Goal: Use online tool/utility: Use online tool/utility

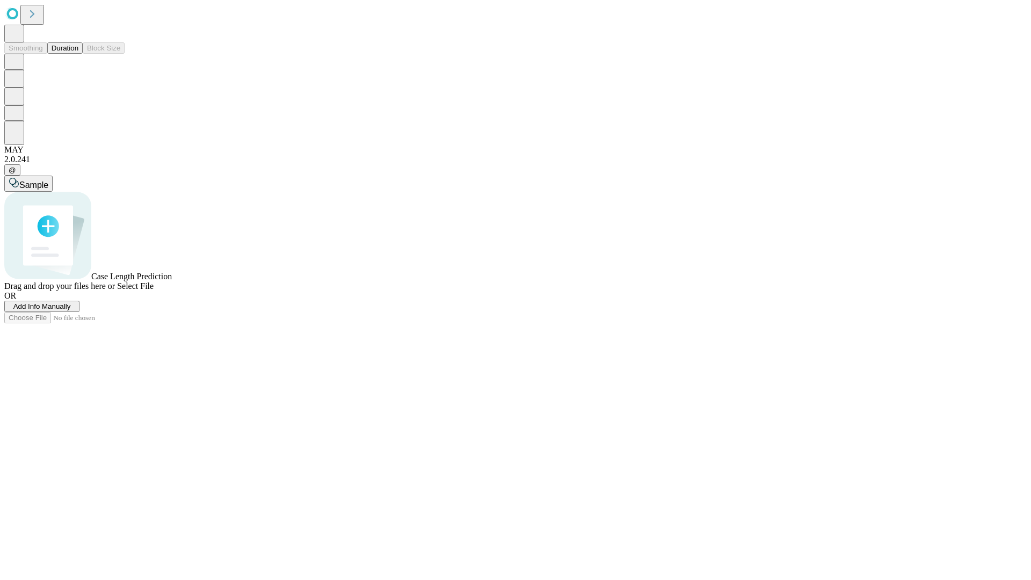
click at [154, 290] on span "Select File" at bounding box center [135, 285] width 37 height 9
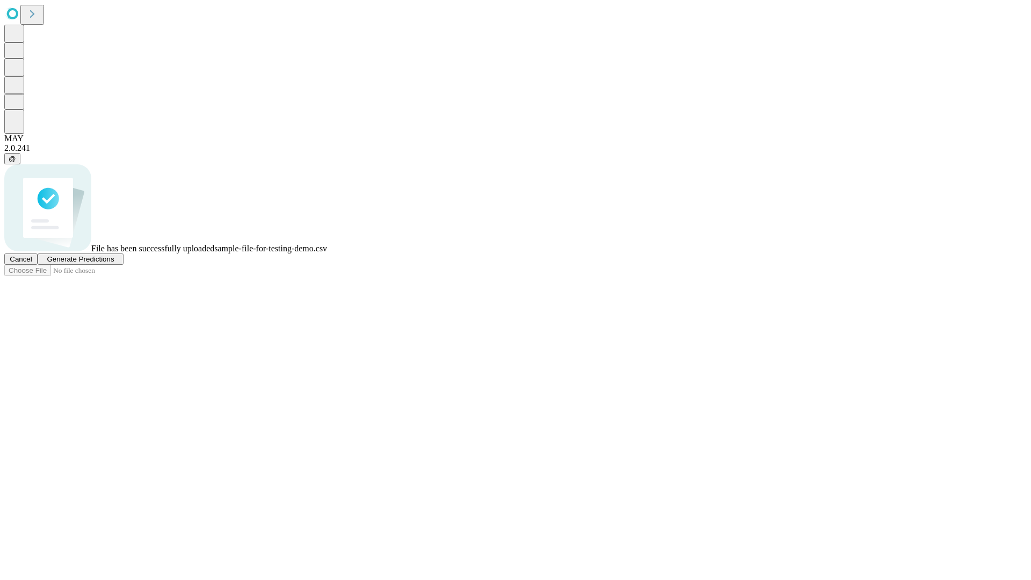
click at [114, 263] on span "Generate Predictions" at bounding box center [80, 259] width 67 height 8
